Goal: Task Accomplishment & Management: Complete application form

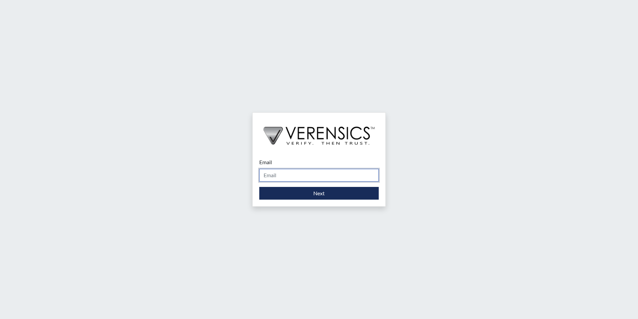
click at [288, 180] on input "Email" at bounding box center [319, 175] width 120 height 13
type input "[PERSON_NAME][EMAIL_ADDRESS][PERSON_NAME][DOMAIN_NAME]"
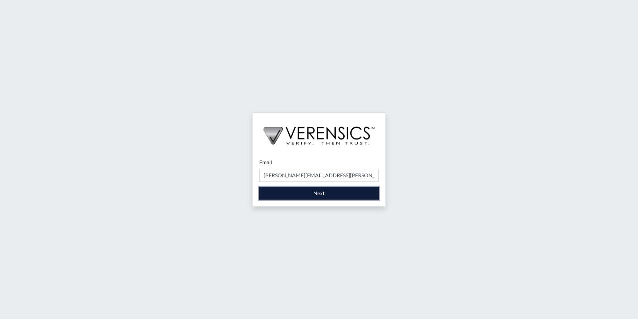
click at [293, 193] on button "Next" at bounding box center [319, 193] width 120 height 13
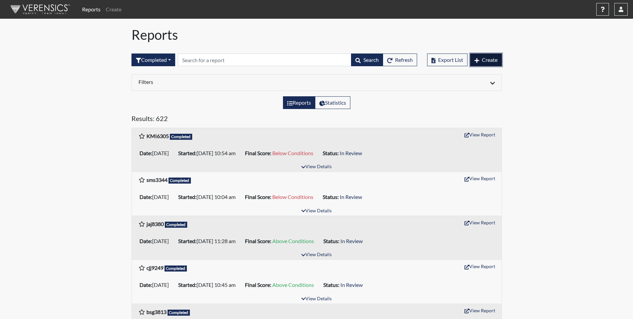
click at [475, 60] on icon "button" at bounding box center [477, 60] width 5 height 5
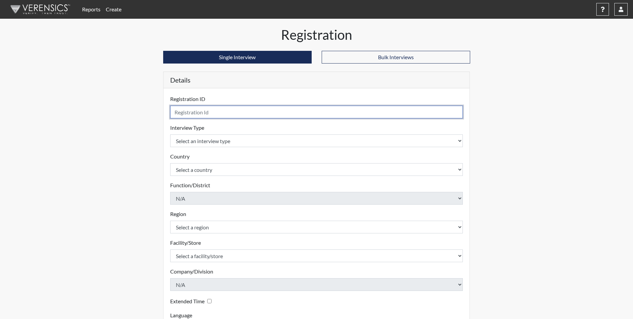
click at [226, 113] on input "text" at bounding box center [316, 112] width 293 height 13
type input "hrl9937"
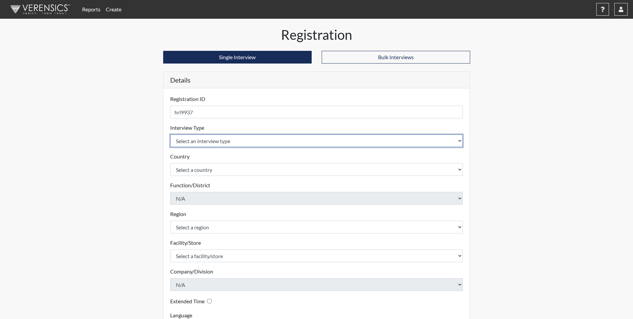
click at [212, 137] on select "Select an interview type Corrections Pre-Employment" at bounding box center [316, 140] width 293 height 13
select select "ff733e93-e1bf-11ea-9c9f-0eff0cf7eb8f"
click at [170, 134] on select "Select an interview type Corrections Pre-Employment" at bounding box center [316, 140] width 293 height 13
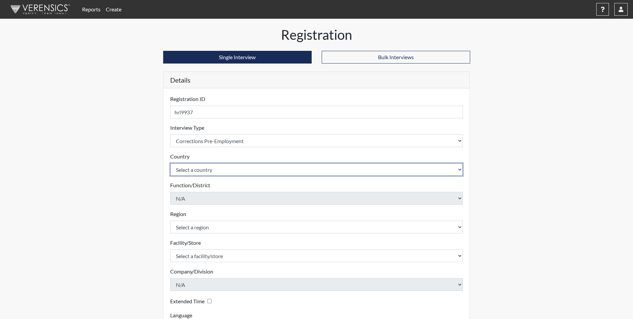
click at [201, 169] on select "Select a country [GEOGRAPHIC_DATA] [GEOGRAPHIC_DATA]" at bounding box center [316, 169] width 293 height 13
select select "united-states-of-[GEOGRAPHIC_DATA]"
click at [170, 163] on select "Select a country [GEOGRAPHIC_DATA] [GEOGRAPHIC_DATA]" at bounding box center [316, 169] width 293 height 13
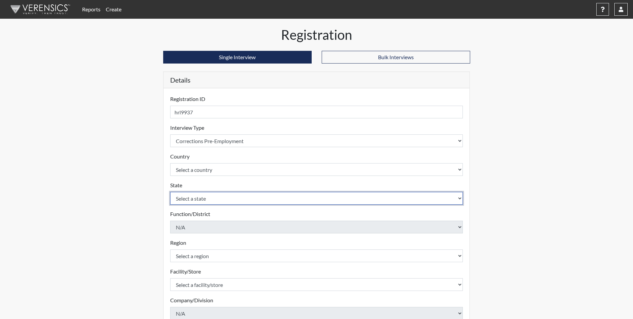
click at [196, 197] on select "Select a state [US_STATE] [US_STATE] [US_STATE] [US_STATE] [US_STATE] [US_STATE…" at bounding box center [316, 198] width 293 height 13
select select "GA"
click at [170, 192] on select "Select a state [US_STATE] [US_STATE] [US_STATE] [US_STATE] [US_STATE] [US_STATE…" at bounding box center [316, 198] width 293 height 13
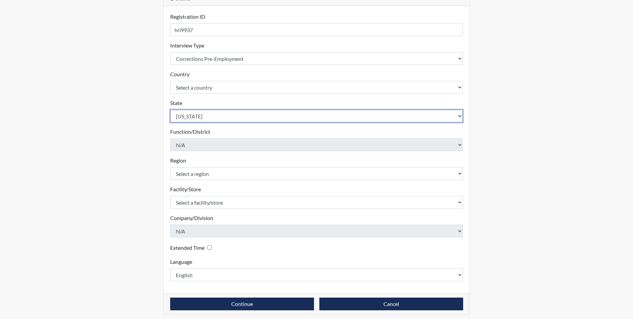
scroll to position [86, 0]
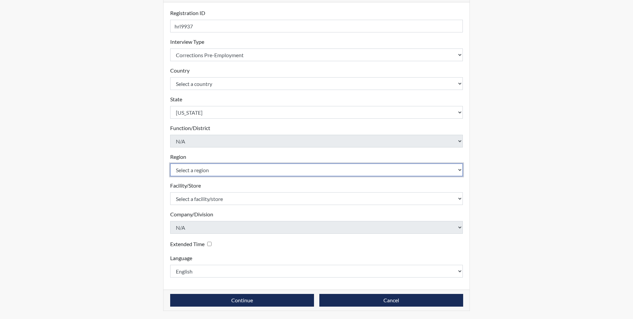
click at [218, 170] on select "Select a region [GEOGRAPHIC_DATA]" at bounding box center [316, 169] width 293 height 13
select select "51976826-f18e-4b67-8d3b-b0a0fa2f97ff"
click at [170, 163] on select "Select a region [GEOGRAPHIC_DATA]" at bounding box center [316, 169] width 293 height 13
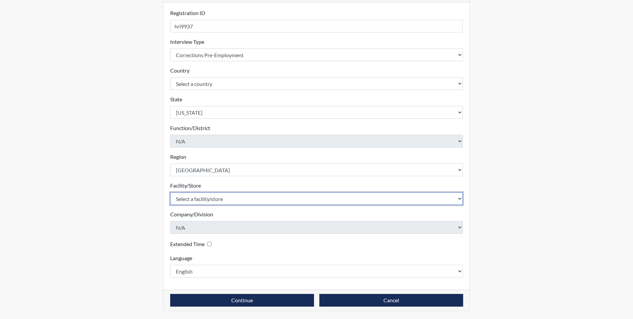
click at [206, 198] on select "Select a facility/store [PERSON_NAME] [PERSON_NAME] PSATC" at bounding box center [316, 198] width 293 height 13
select select "2bf4b575-5263-4093-9a0c-a4d6e4f1d94a"
click at [170, 192] on select "Select a facility/store [PERSON_NAME] [PERSON_NAME] PSATC" at bounding box center [316, 198] width 293 height 13
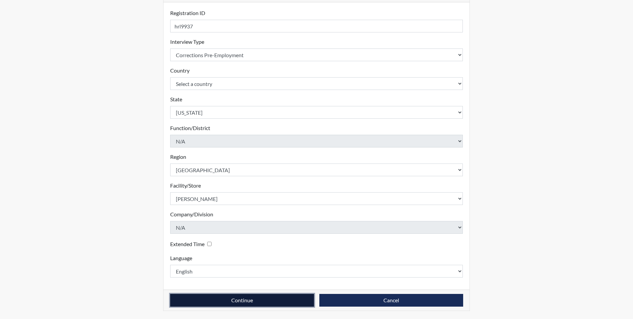
click at [214, 299] on button "Continue" at bounding box center [242, 299] width 144 height 13
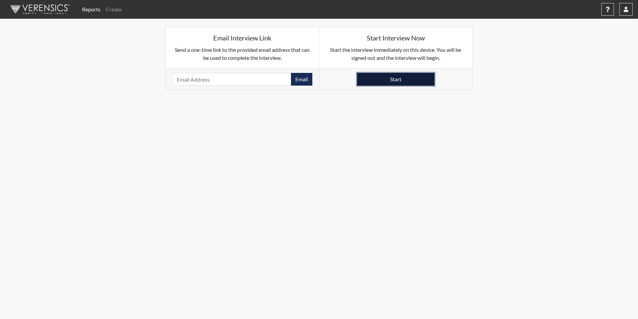
click at [405, 84] on button "Start" at bounding box center [395, 79] width 77 height 13
